Goal: Information Seeking & Learning: Learn about a topic

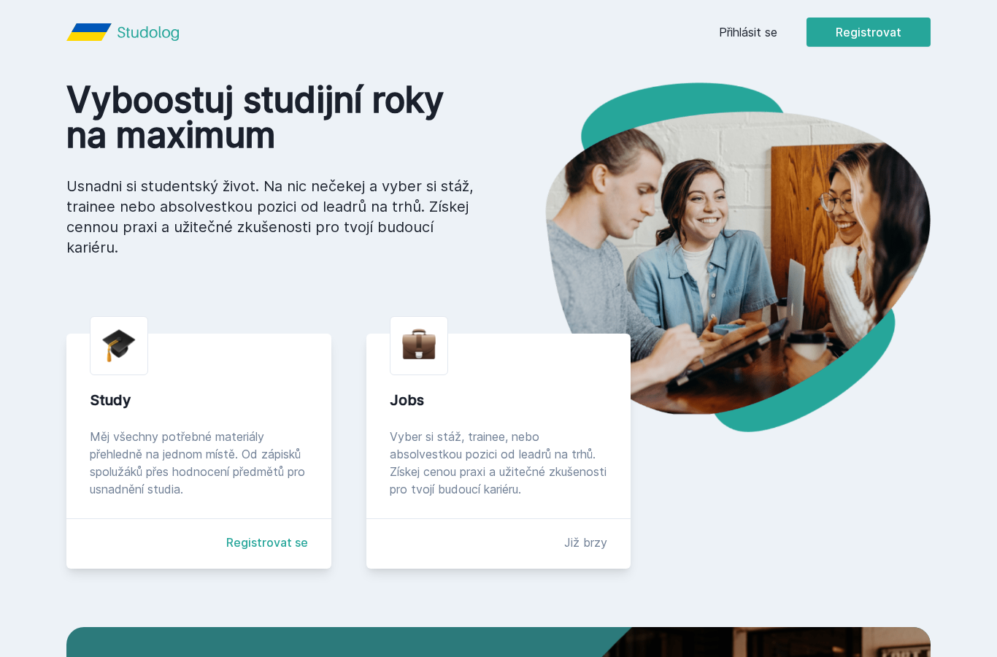
scroll to position [81, 0]
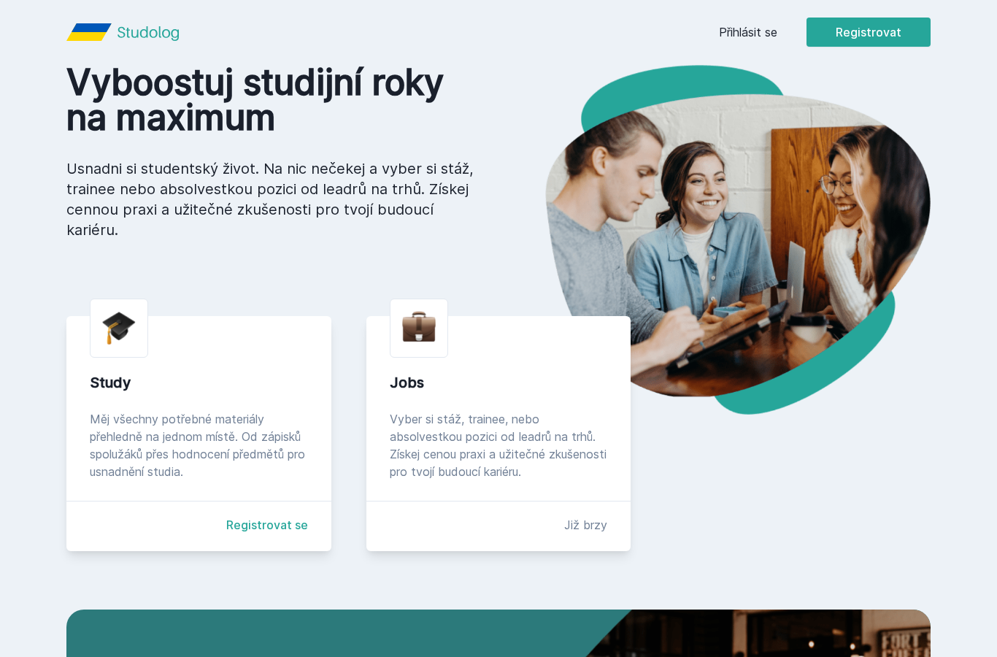
click at [117, 369] on div "Study Měj všechny potřebné materiály přehledně na jednom místě. Od zápisků spol…" at bounding box center [198, 433] width 265 height 235
click at [134, 428] on div "Měj všechny potřebné materiály přehledně na jednom místě. Od zápisků spolužáků …" at bounding box center [199, 445] width 218 height 70
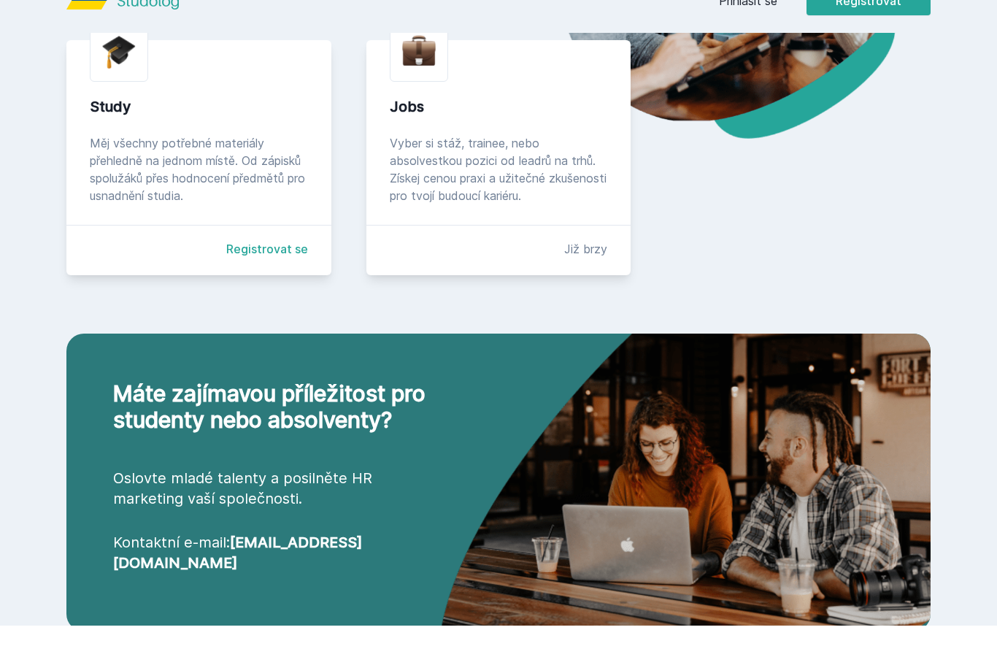
scroll to position [325, 0]
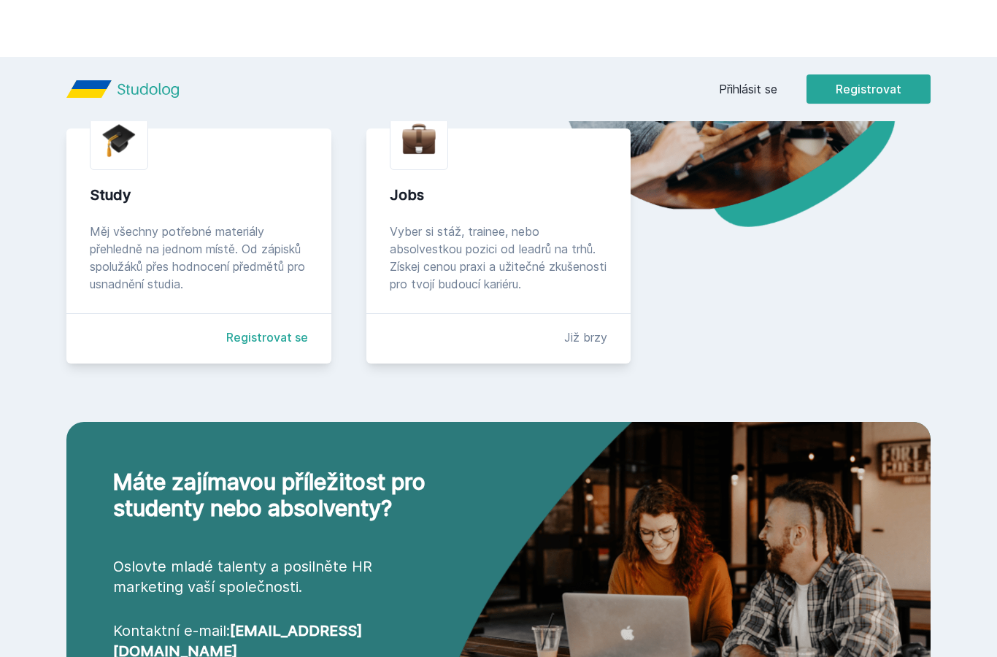
click at [257, 289] on link "Registrovat se" at bounding box center [267, 280] width 82 height 18
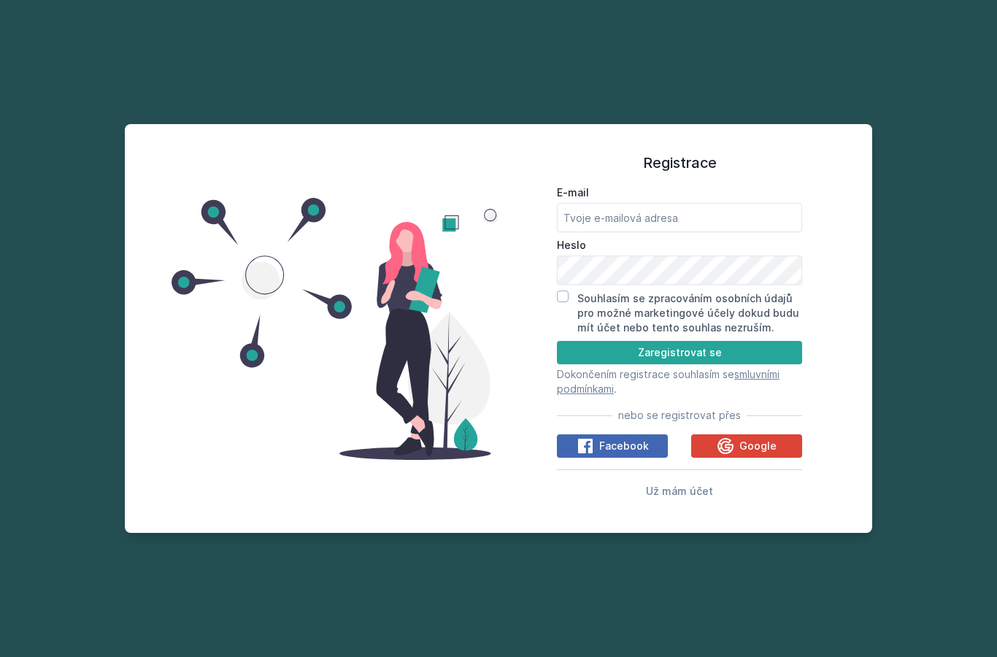
click at [765, 438] on span "Google" at bounding box center [757, 445] width 37 height 15
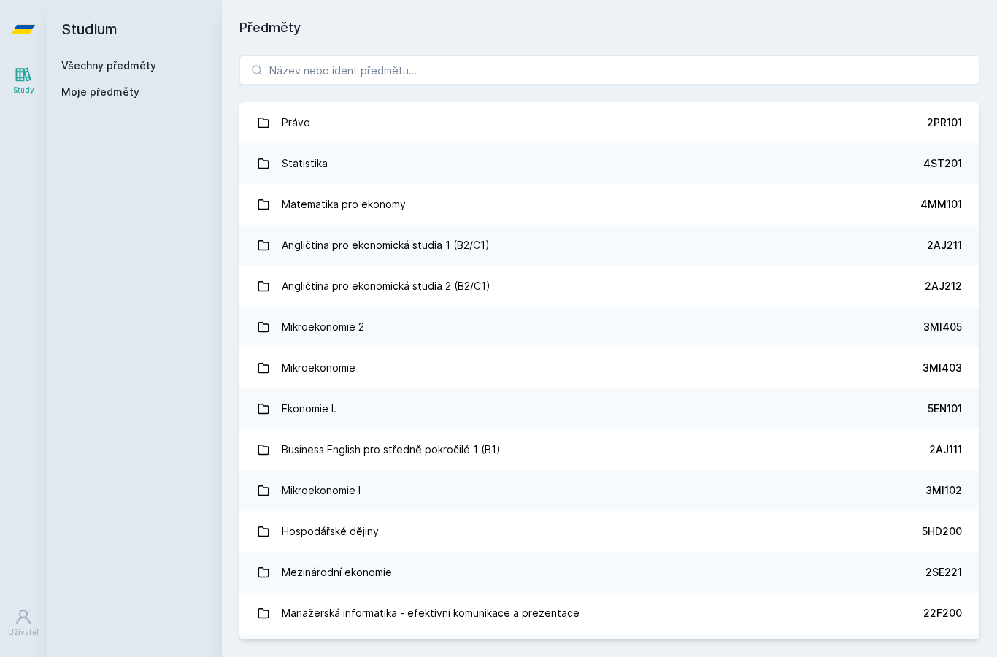
click at [99, 88] on span "Moje předměty" at bounding box center [100, 92] width 78 height 15
click at [87, 70] on link "Všechny předměty" at bounding box center [108, 65] width 95 height 12
click at [93, 85] on span "Moje předměty" at bounding box center [100, 92] width 78 height 15
click at [117, 89] on span "Moje předměty" at bounding box center [100, 92] width 78 height 15
click at [99, 90] on span "Moje předměty" at bounding box center [100, 92] width 78 height 15
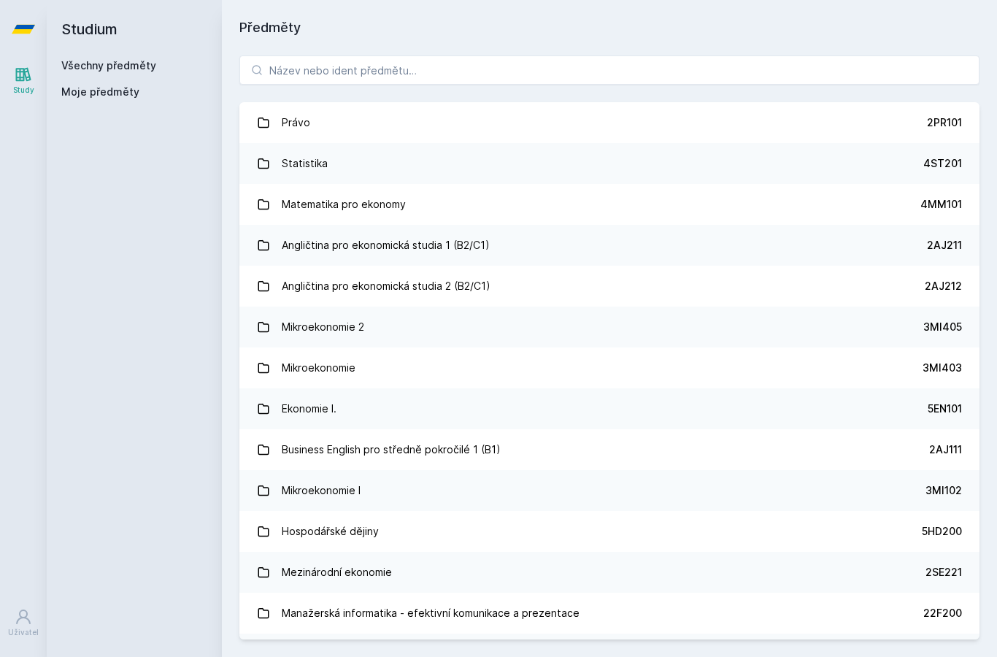
click at [92, 71] on link "Všechny předměty" at bounding box center [108, 65] width 95 height 12
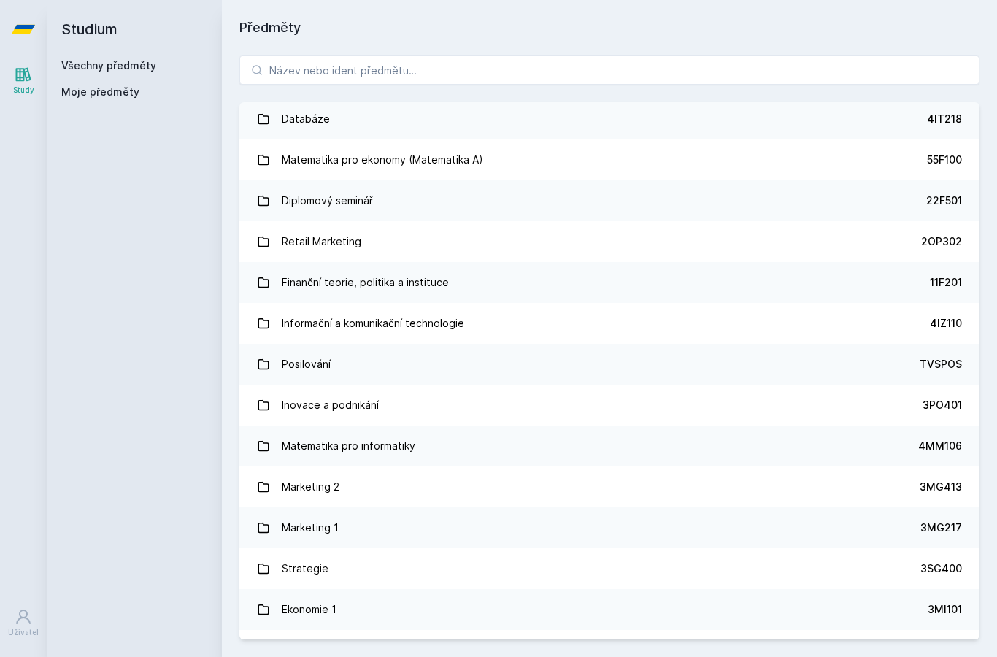
scroll to position [862, 0]
click at [623, 60] on input "search" at bounding box center [609, 69] width 740 height 29
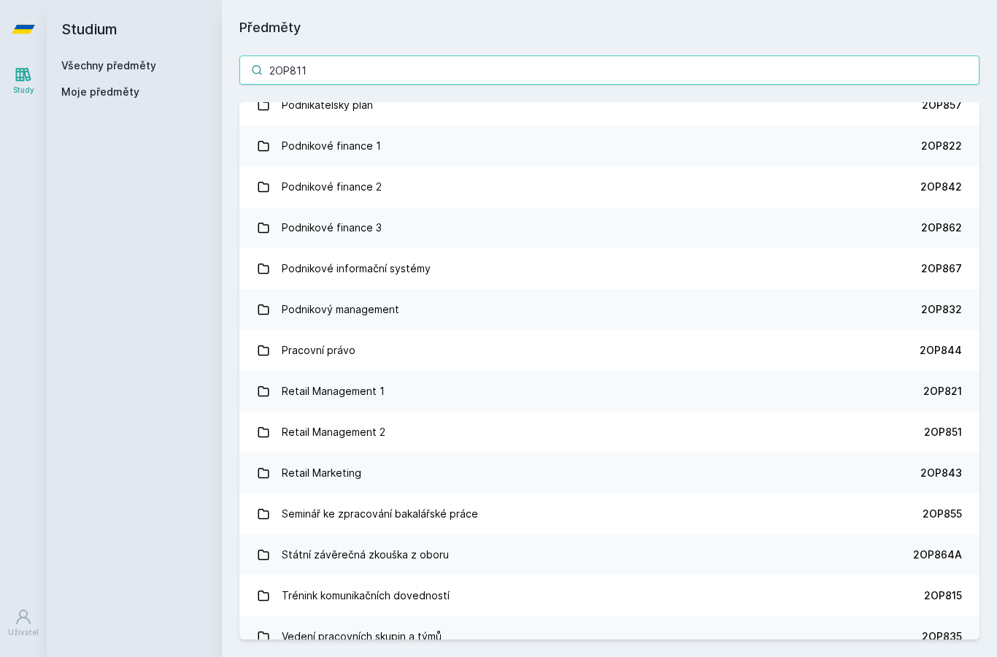
scroll to position [0, 0]
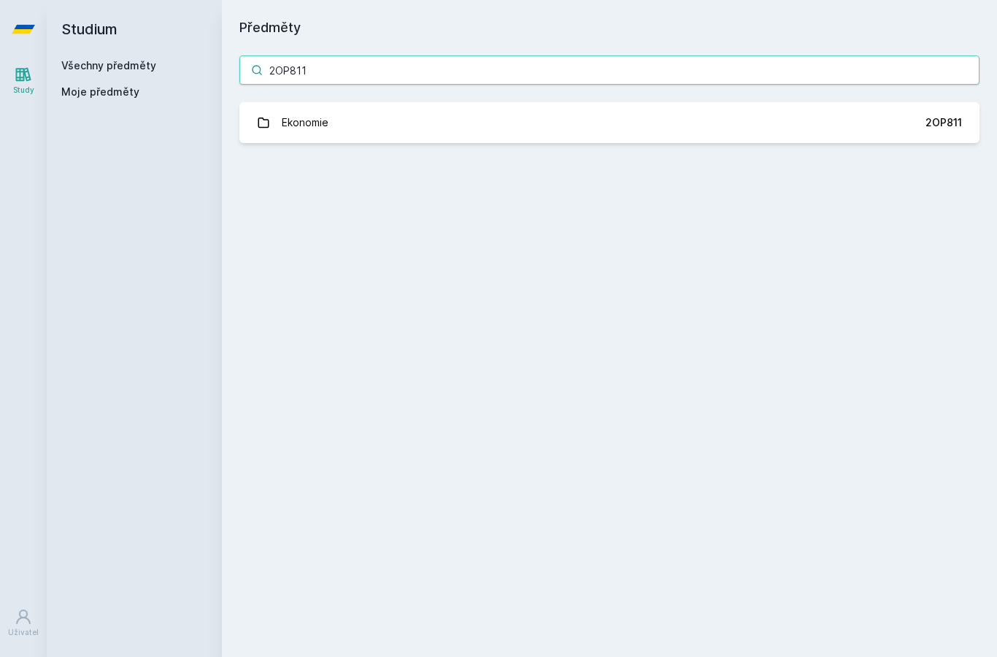
type input "2OP811"
click at [930, 112] on link "Ekonomie 2OP811" at bounding box center [609, 122] width 740 height 41
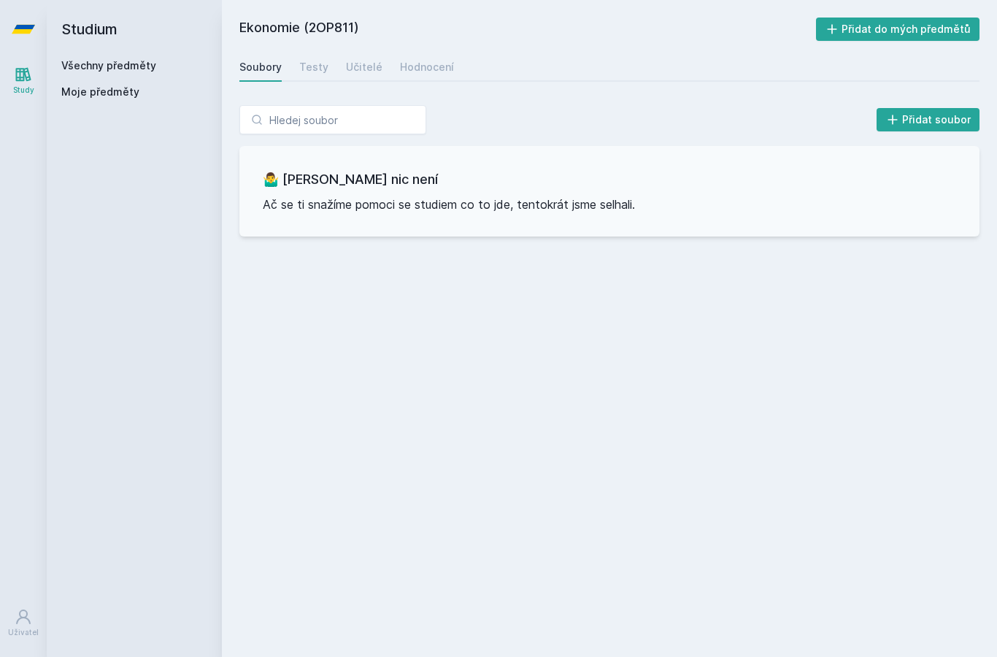
click at [360, 66] on div "Učitelé" at bounding box center [364, 67] width 36 height 15
click at [304, 69] on div "Testy" at bounding box center [313, 67] width 29 height 15
click at [272, 70] on div "Soubory" at bounding box center [260, 67] width 42 height 15
click at [101, 61] on link "Všechny předměty" at bounding box center [108, 65] width 95 height 12
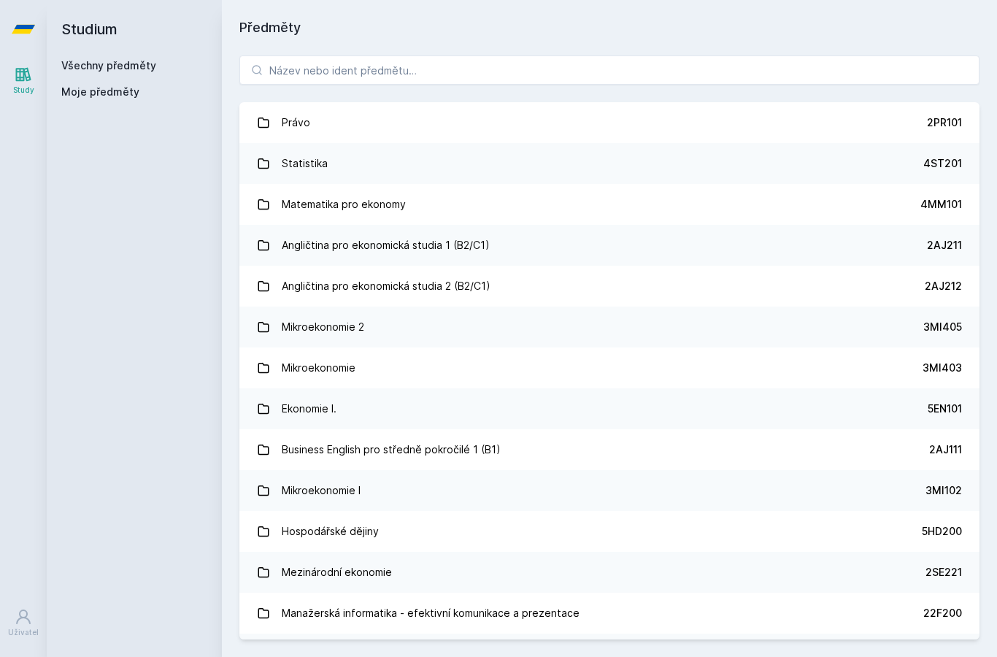
click at [514, 40] on div "Právo 2PR101 Statistika 4ST201 Matematika pro ekonomy 4MM101 Angličtina pro eko…" at bounding box center [609, 347] width 775 height 619
click at [538, 67] on input "search" at bounding box center [609, 69] width 740 height 29
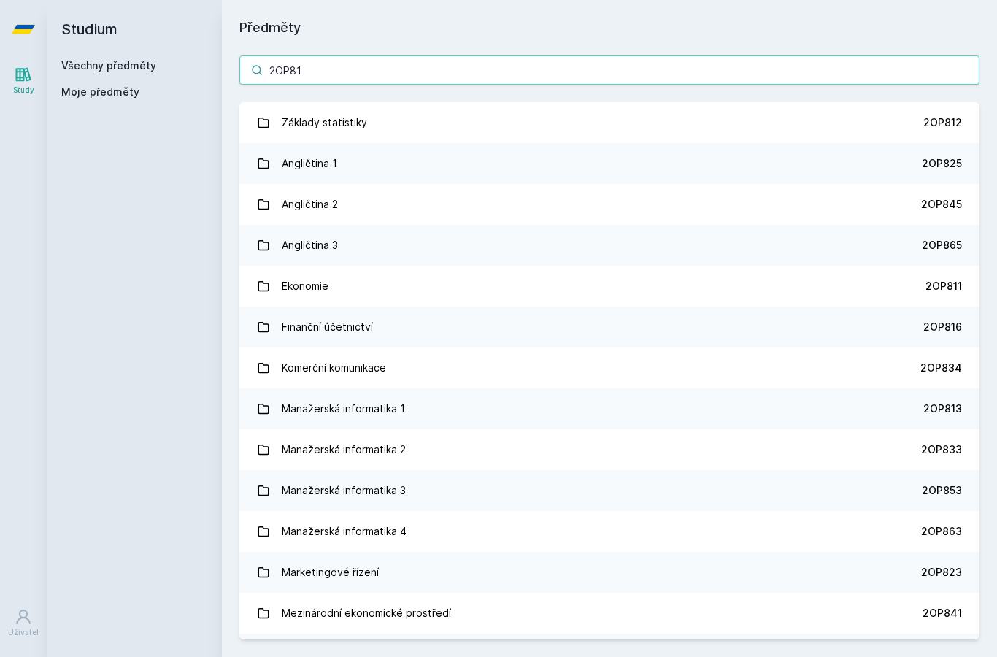
type input "2OP813"
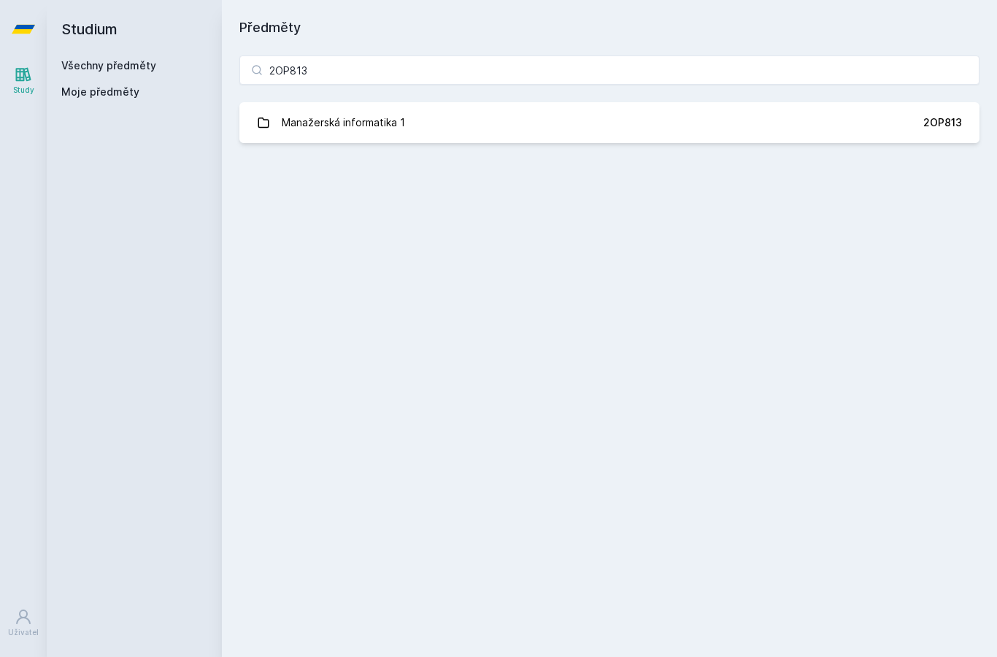
click at [346, 142] on link "Manažerská informatika 1 2OP813" at bounding box center [609, 122] width 740 height 41
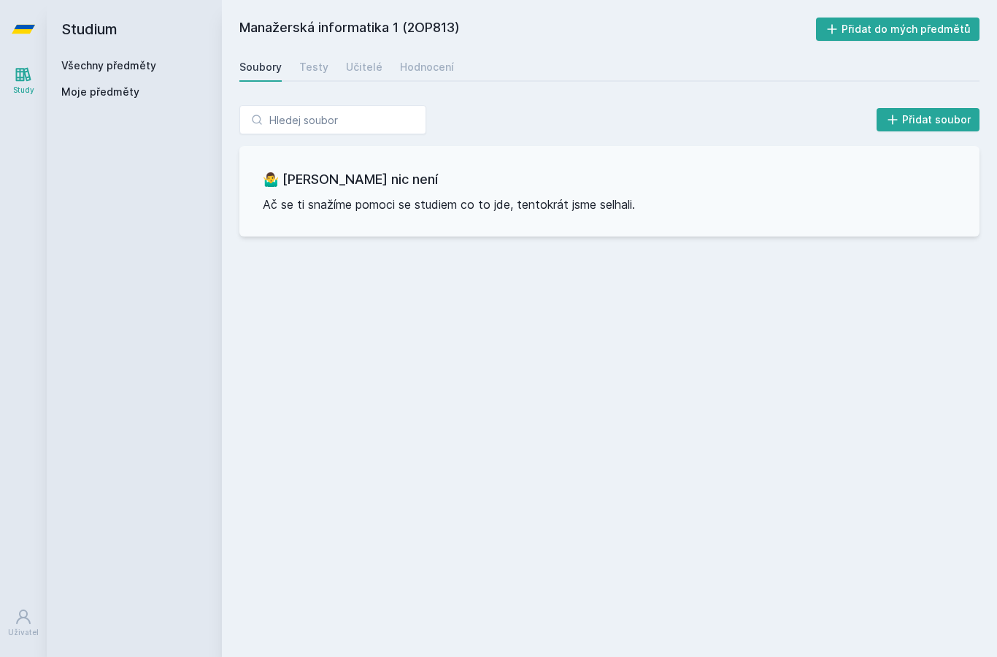
click at [323, 60] on div "Testy" at bounding box center [313, 67] width 29 height 15
click at [371, 67] on div "Učitelé" at bounding box center [364, 67] width 36 height 15
click at [428, 72] on div "Hodnocení" at bounding box center [427, 67] width 54 height 15
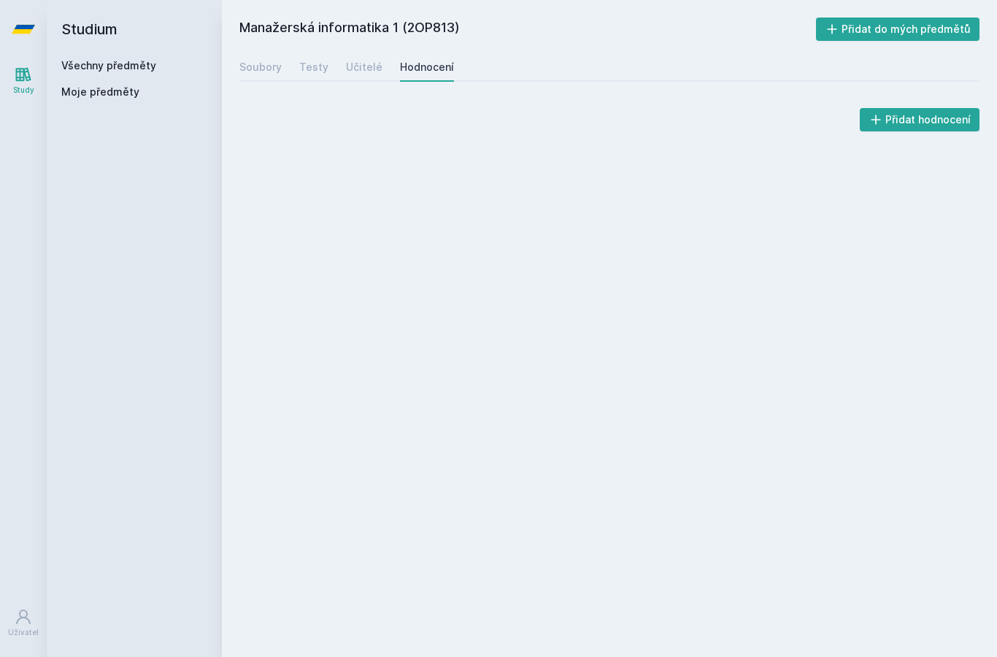
click at [266, 69] on div "Soubory" at bounding box center [260, 67] width 42 height 15
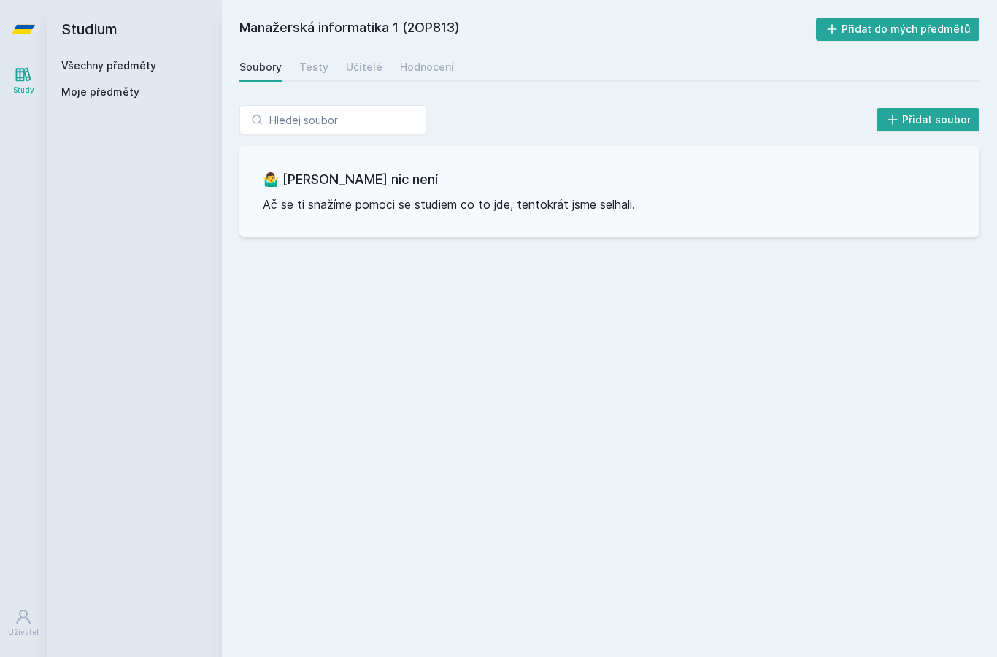
click at [85, 69] on link "Všechny předměty" at bounding box center [108, 65] width 95 height 12
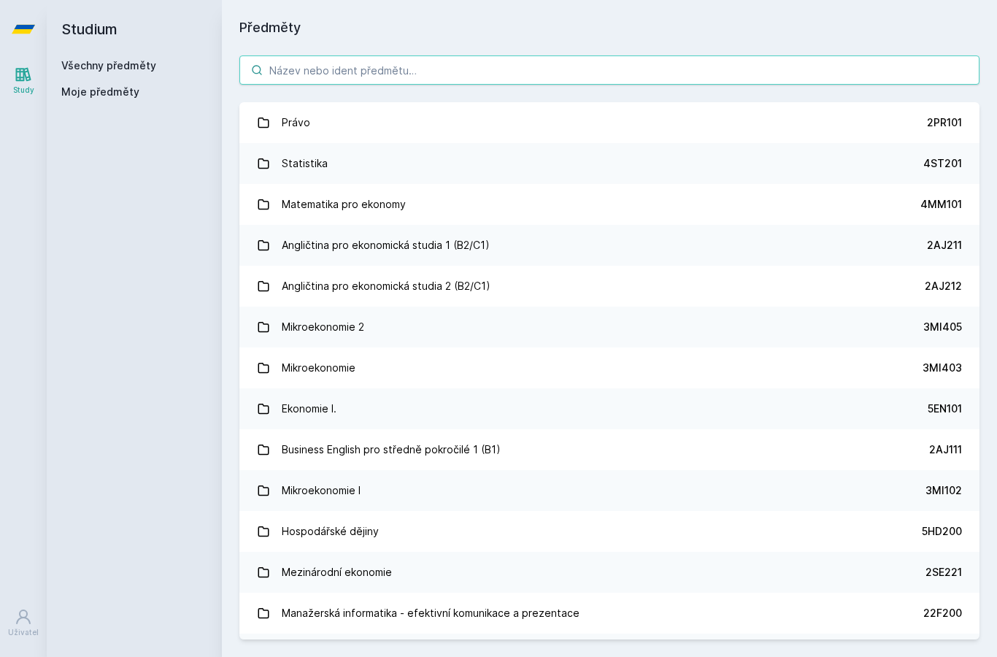
click at [576, 75] on input "search" at bounding box center [609, 69] width 740 height 29
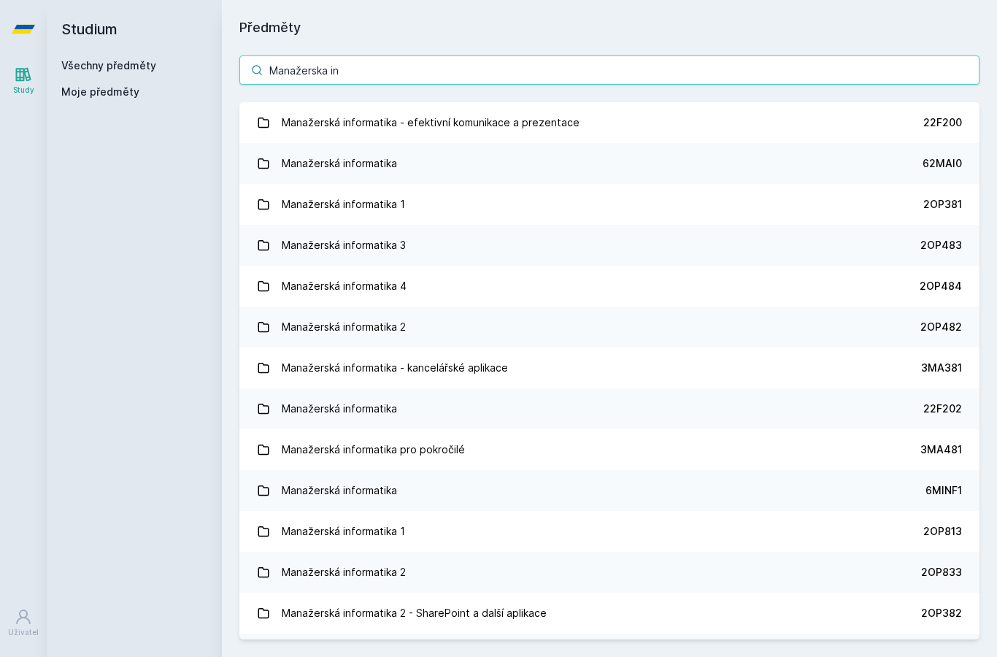
type input "Manažerska inf"
click at [899, 206] on link "Manažerská informatika 1 2OP381" at bounding box center [609, 204] width 740 height 41
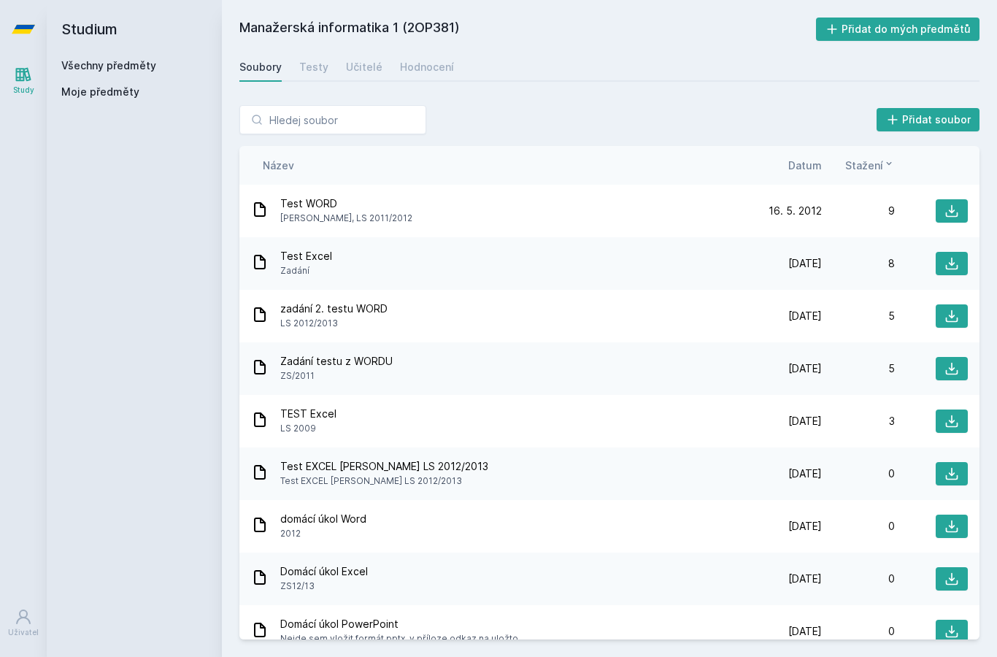
click at [957, 204] on icon at bounding box center [951, 211] width 15 height 15
click at [958, 204] on icon at bounding box center [951, 211] width 15 height 15
click at [950, 256] on icon at bounding box center [951, 263] width 15 height 15
click at [115, 123] on div "Studium Všechny předměty Moje předměty" at bounding box center [134, 328] width 175 height 657
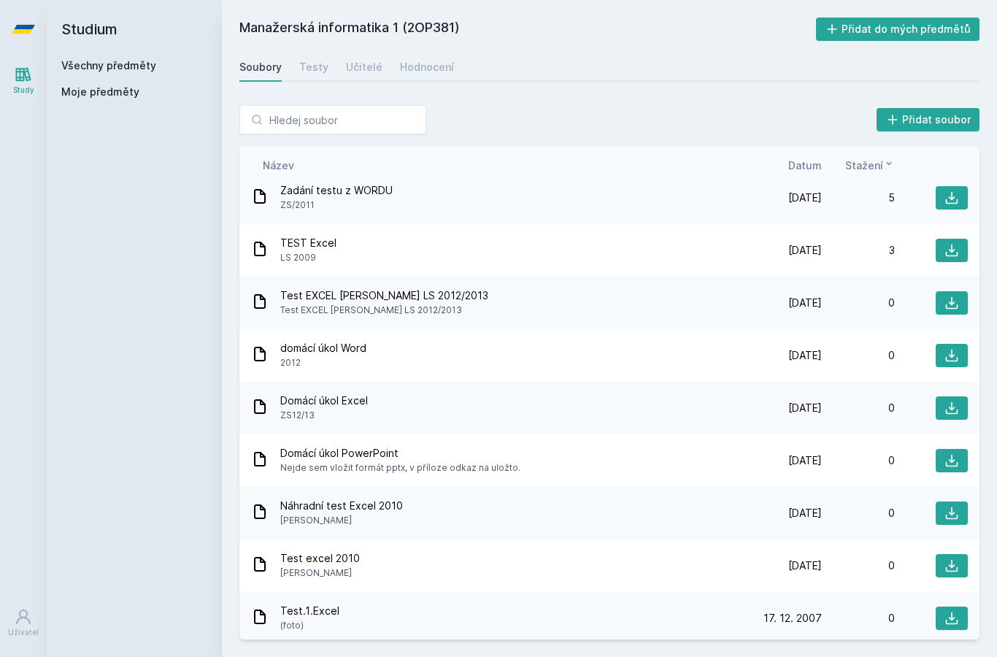
scroll to position [170, 0]
click at [957, 402] on icon at bounding box center [951, 408] width 15 height 15
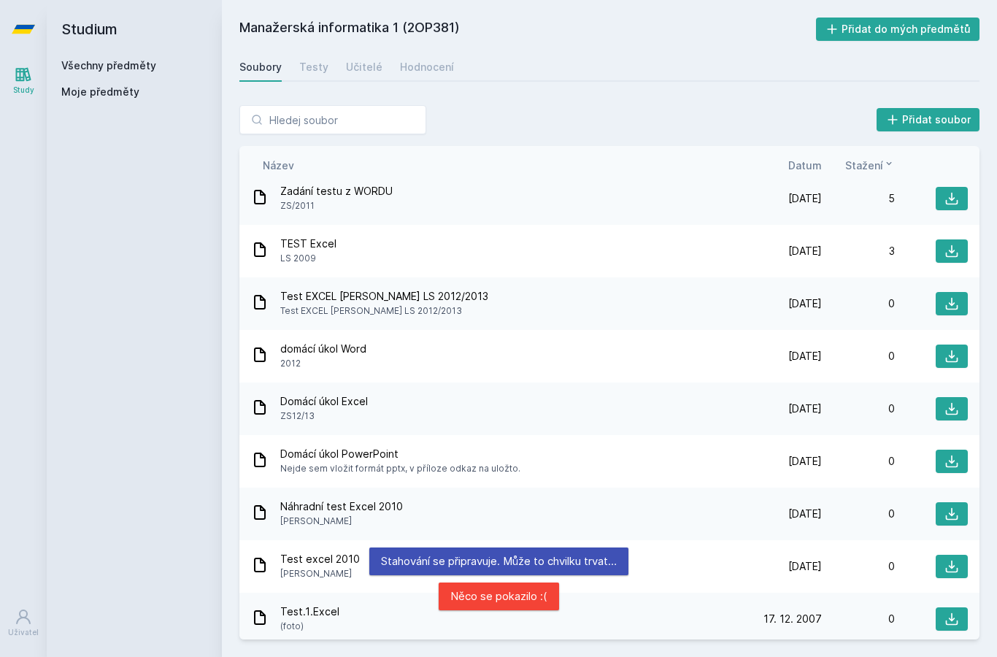
scroll to position [49, 0]
click at [963, 449] on button at bounding box center [951, 460] width 32 height 23
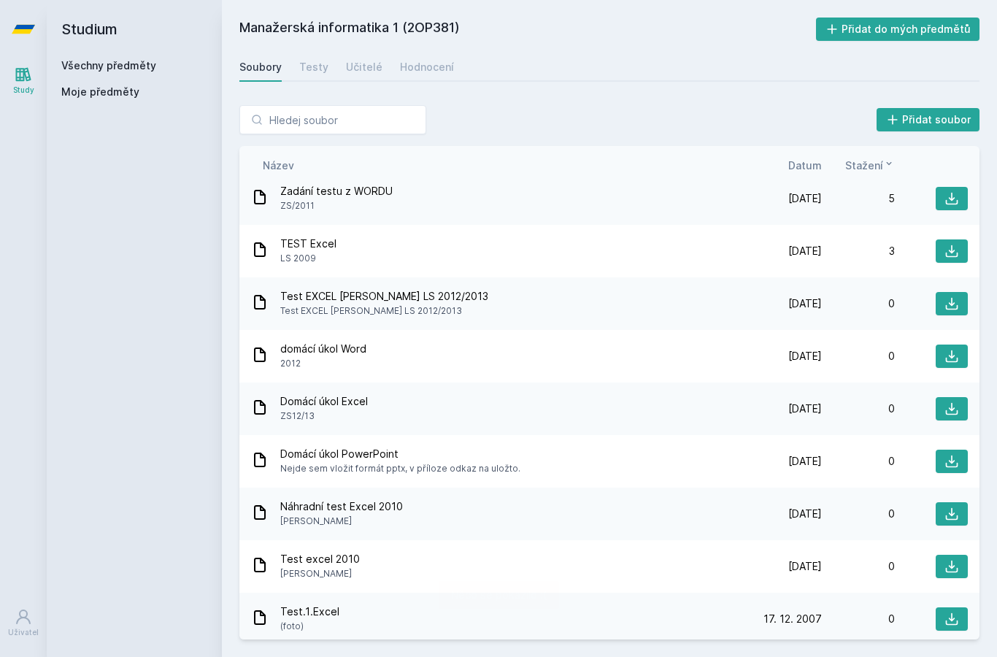
click at [958, 611] on icon at bounding box center [951, 618] width 15 height 15
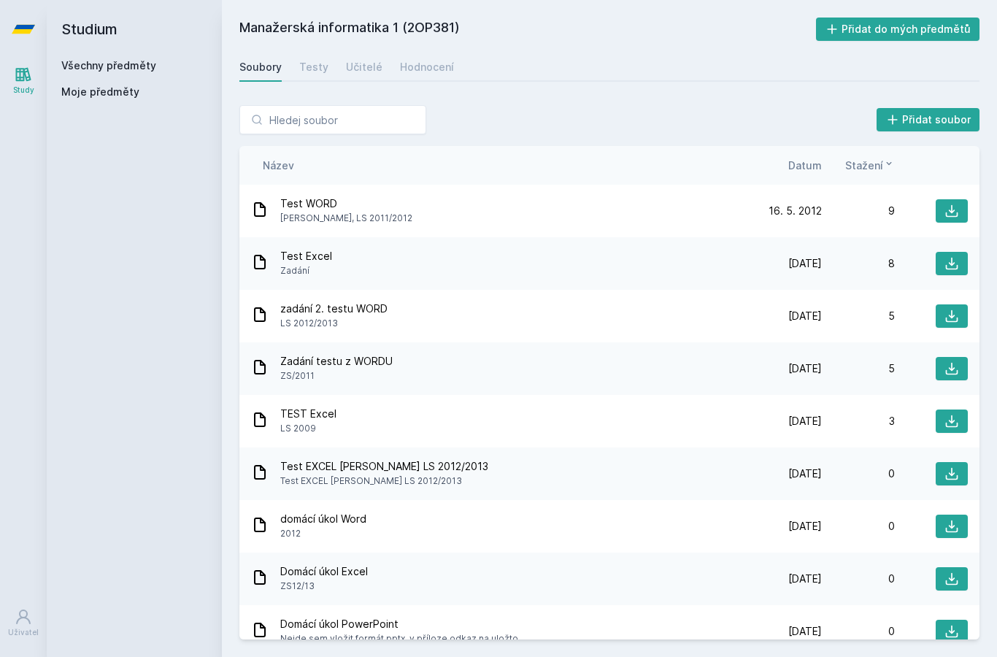
scroll to position [0, 0]
click at [348, 60] on div "Učitelé" at bounding box center [364, 67] width 36 height 15
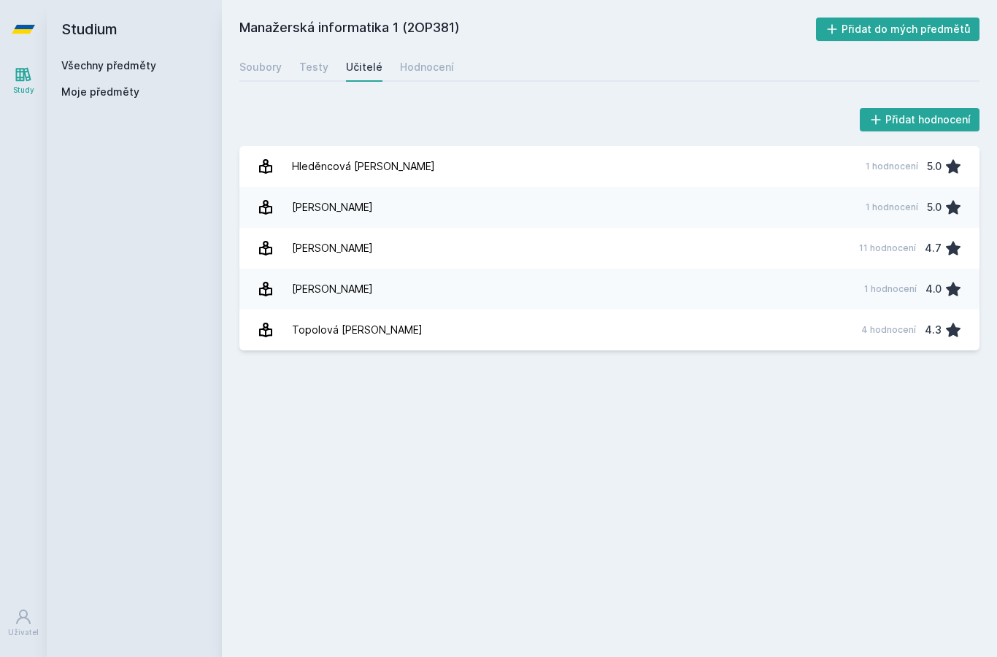
click at [257, 53] on link "Soubory" at bounding box center [260, 67] width 42 height 29
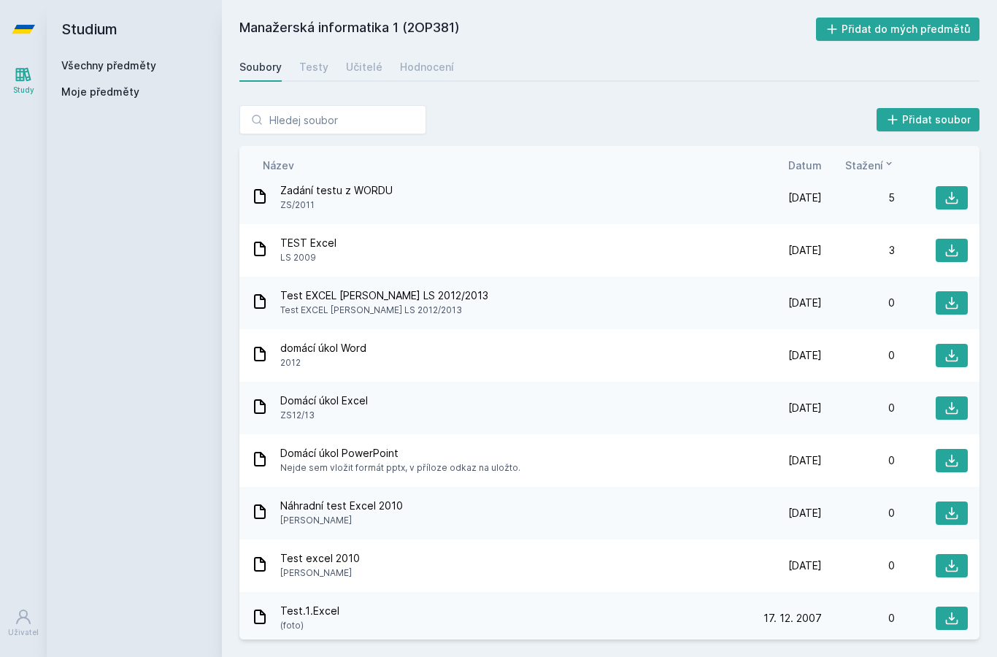
scroll to position [170, 0]
